Goal: Navigation & Orientation: Go to known website

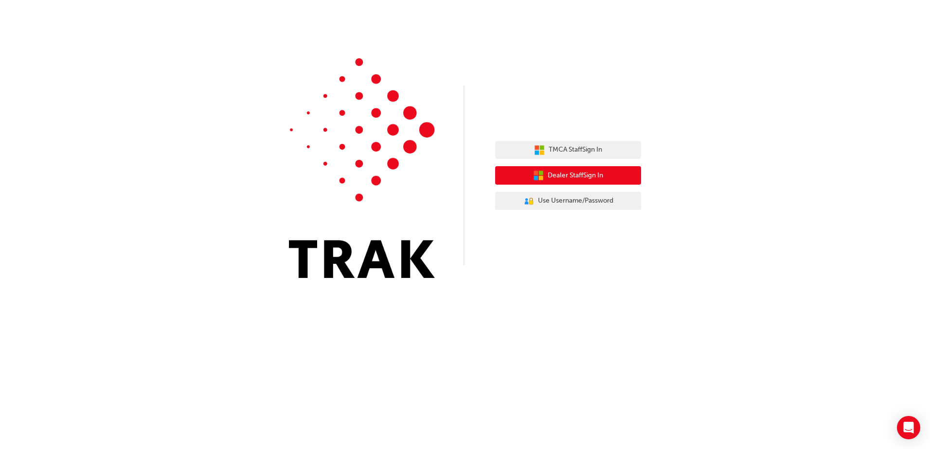
click at [565, 179] on span "Dealer Staff Sign In" at bounding box center [575, 175] width 55 height 11
